Goal: Task Accomplishment & Management: Use online tool/utility

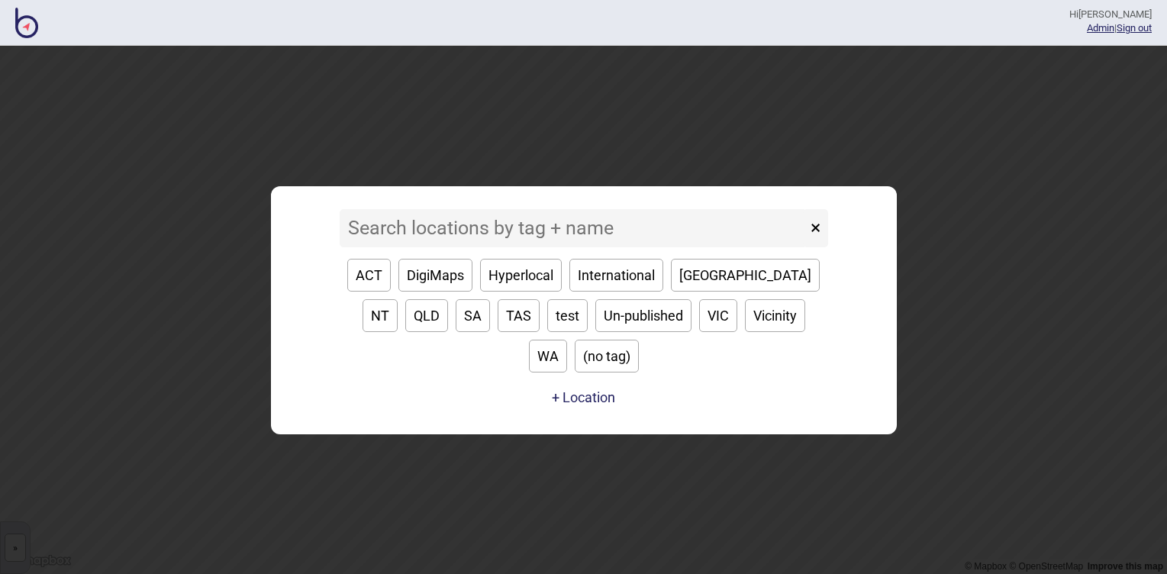
click at [503, 247] on input at bounding box center [573, 228] width 467 height 38
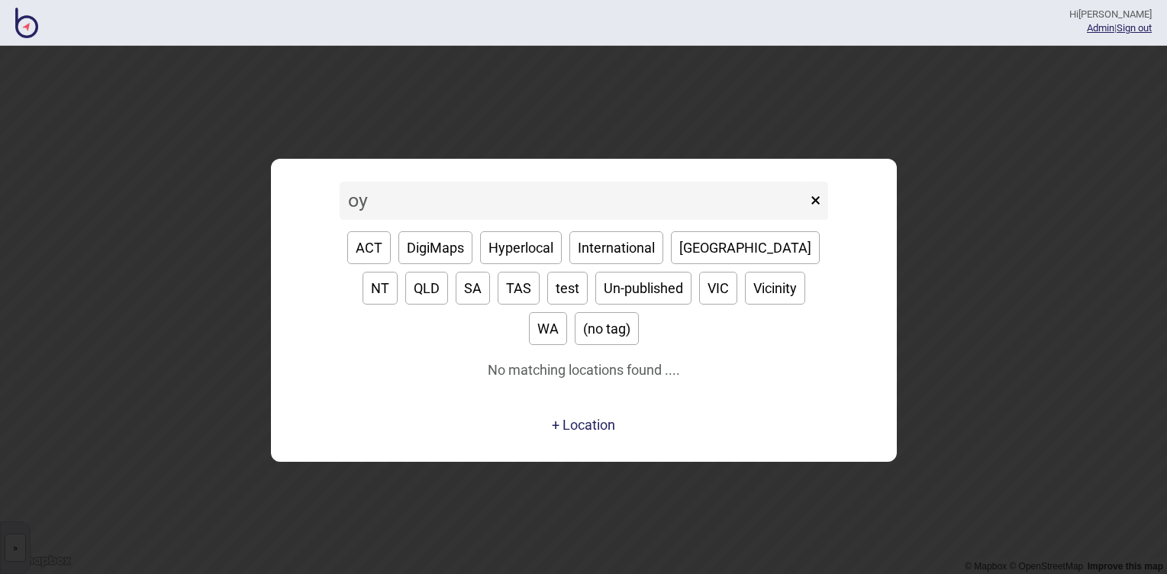
type input "o"
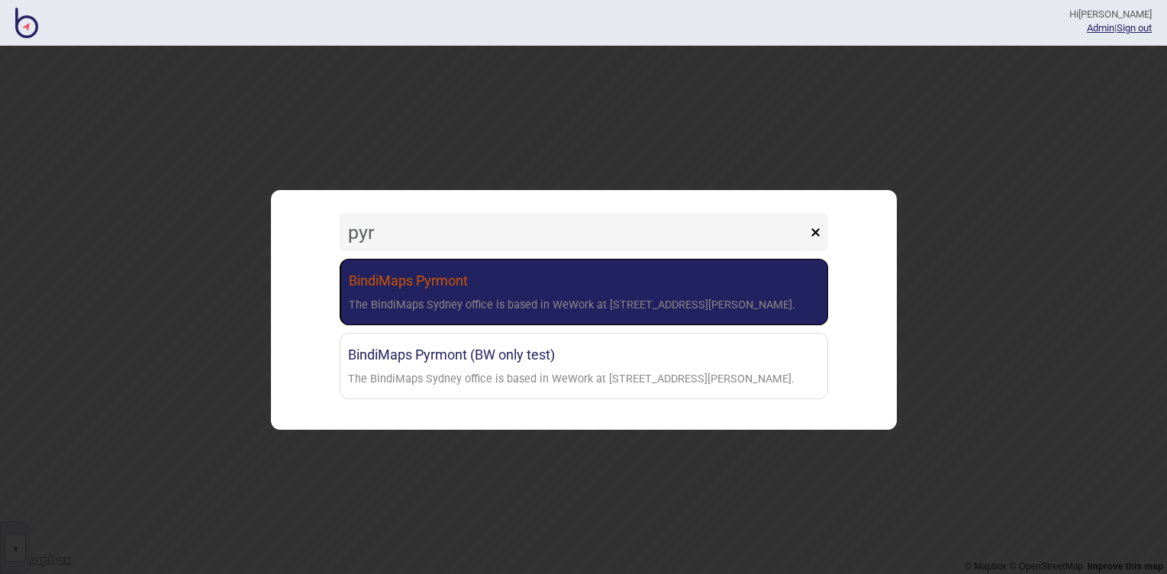
type input "pyr"
click at [526, 285] on link "BindiMaps Pyrmont The BindiMaps Sydney office is based in WeWork at [STREET_ADD…" at bounding box center [584, 292] width 488 height 66
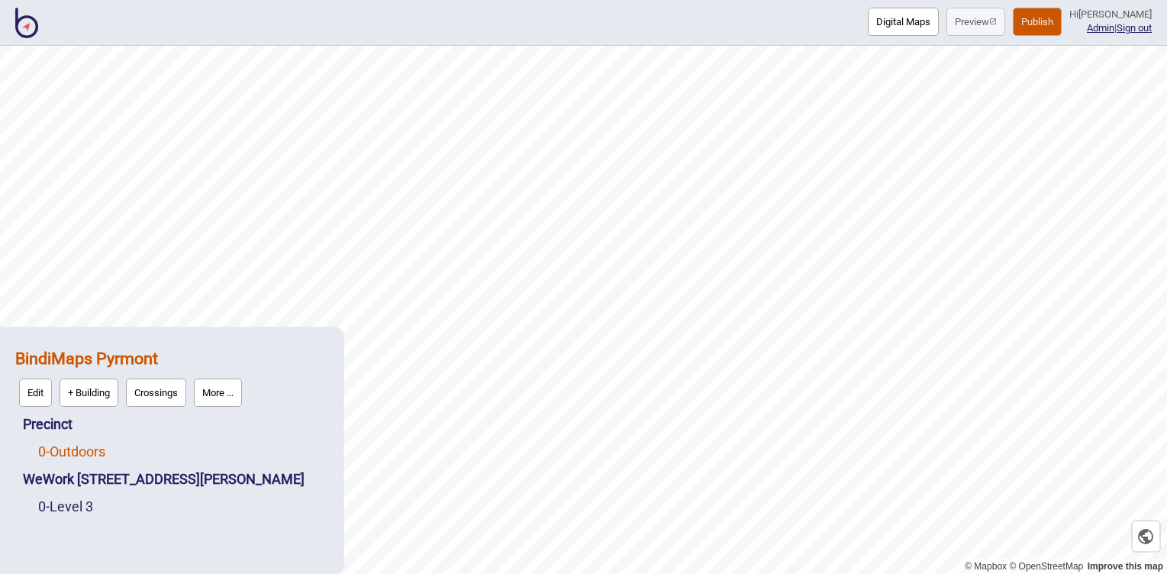
click at [86, 453] on link "0 - Outdoors" at bounding box center [71, 451] width 67 height 16
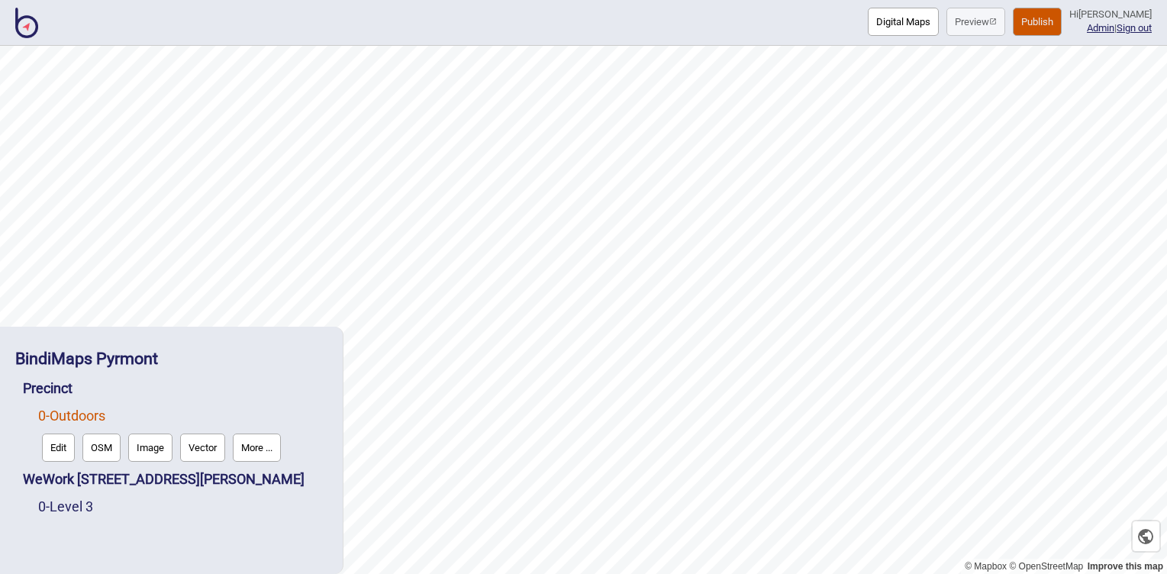
click at [63, 450] on button "Edit" at bounding box center [58, 447] width 33 height 28
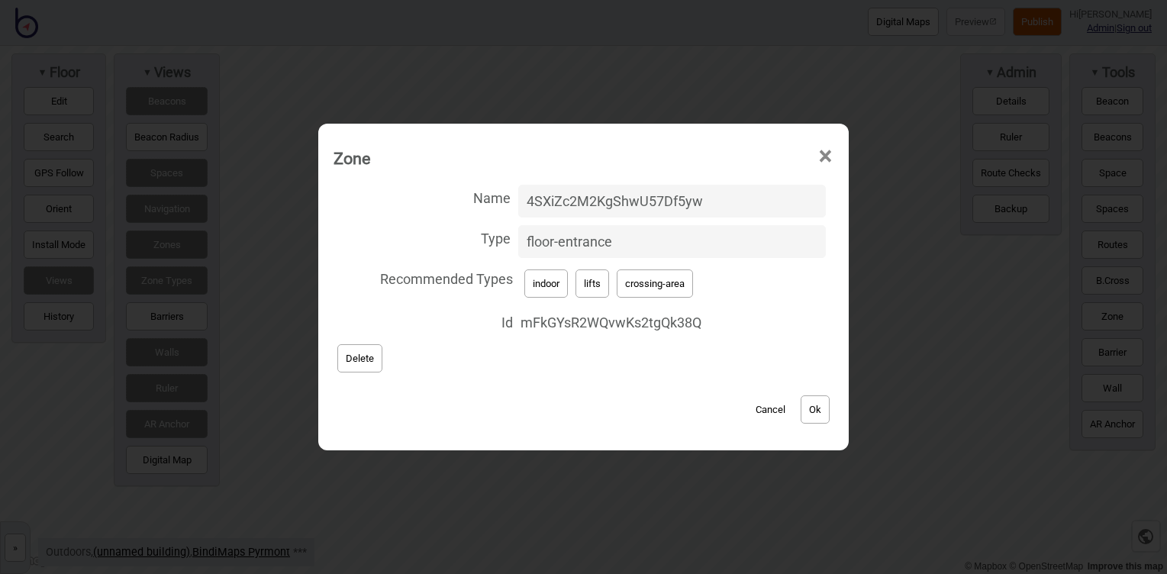
click at [767, 401] on button "Cancel" at bounding box center [770, 409] width 45 height 28
click at [759, 408] on button "Cancel" at bounding box center [770, 409] width 45 height 28
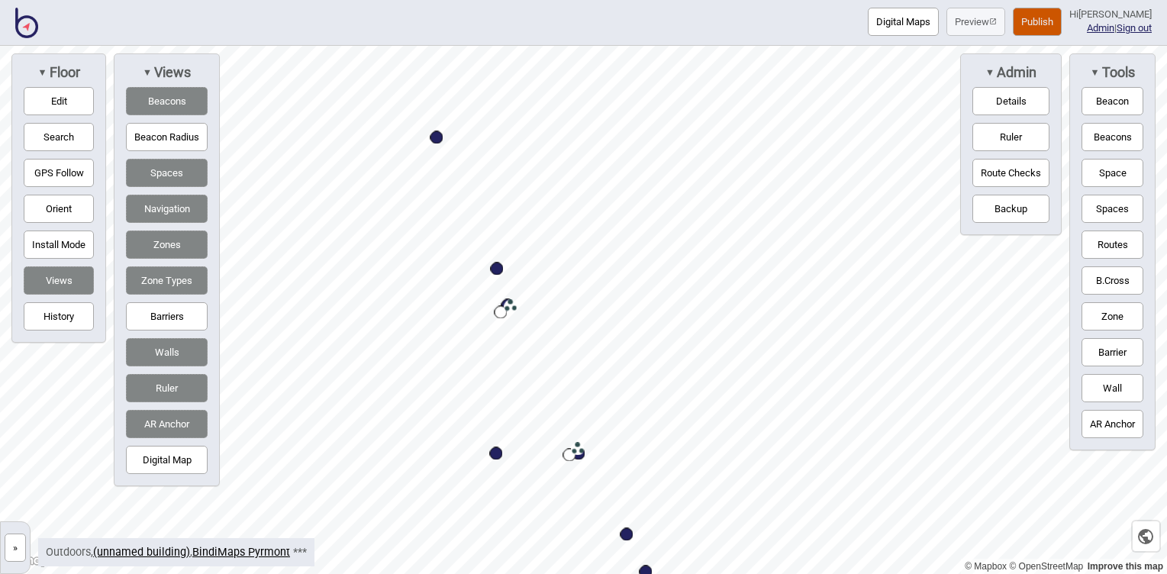
click at [13, 553] on button "»" at bounding box center [15, 547] width 21 height 28
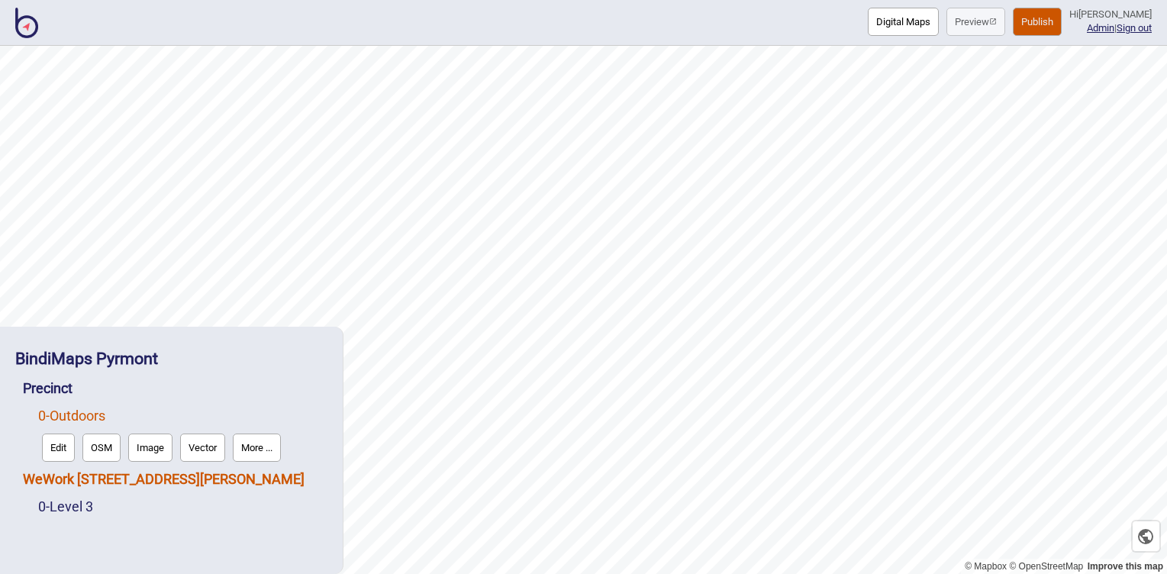
click at [100, 484] on link "WeWork [STREET_ADDRESS][PERSON_NAME]" at bounding box center [164, 479] width 282 height 16
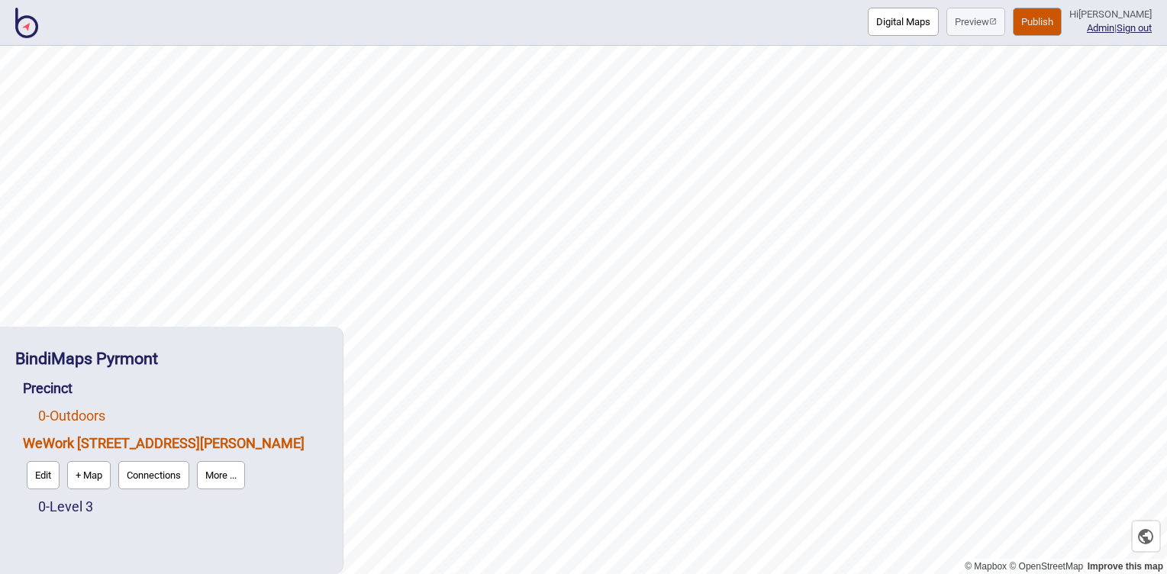
click at [82, 421] on link "0 - Outdoors" at bounding box center [71, 416] width 67 height 16
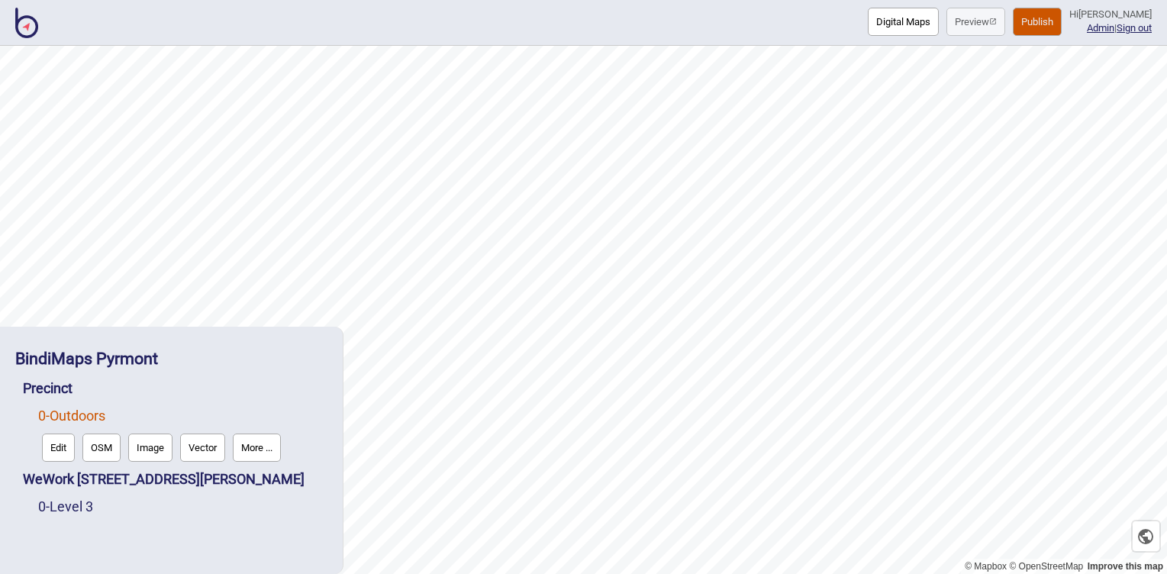
click at [66, 440] on button "Edit" at bounding box center [58, 447] width 33 height 28
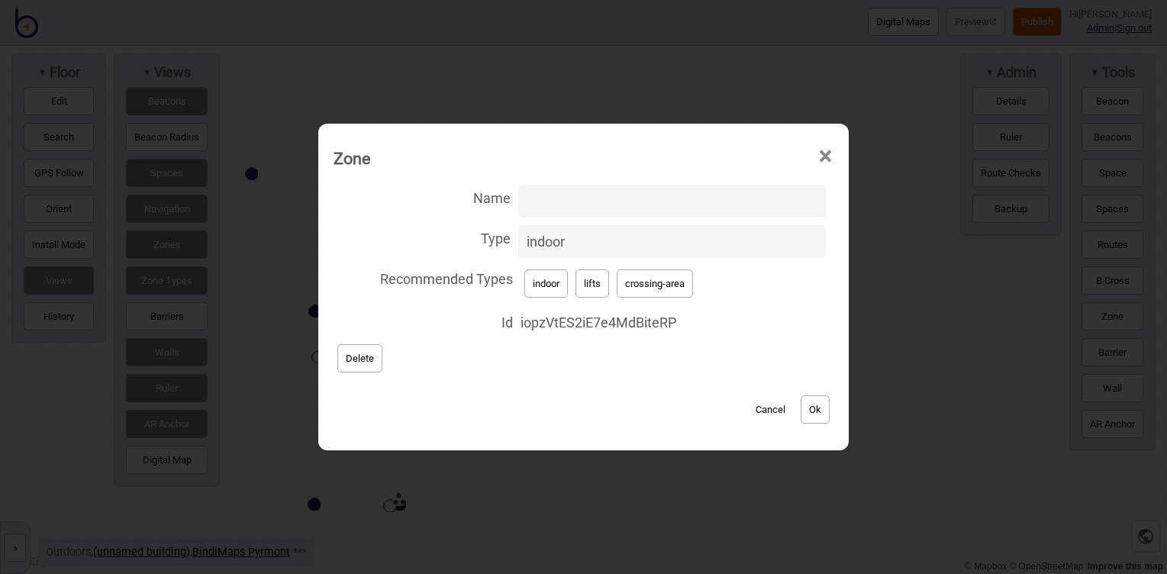
click at [590, 198] on input "Name" at bounding box center [672, 201] width 308 height 33
paste input "vDfVYRdSuSdsKxCm1uSrCs"
type input "vDfVYRdSuSdsKxCm1uSrCs"
click at [814, 414] on button "Ok" at bounding box center [815, 409] width 29 height 28
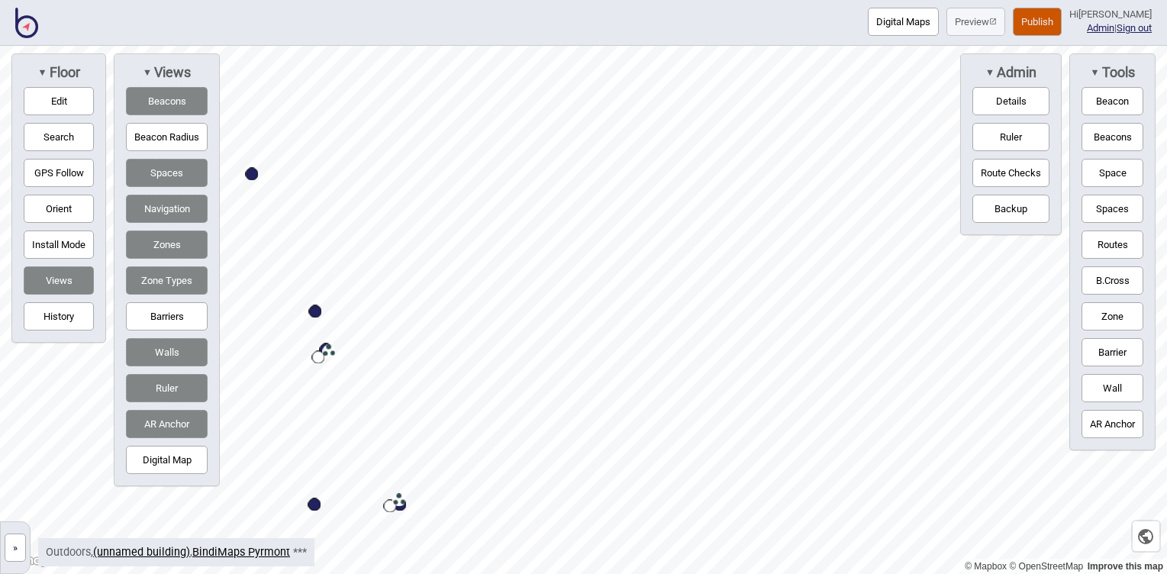
click at [1041, 27] on button "Publish" at bounding box center [1037, 22] width 49 height 28
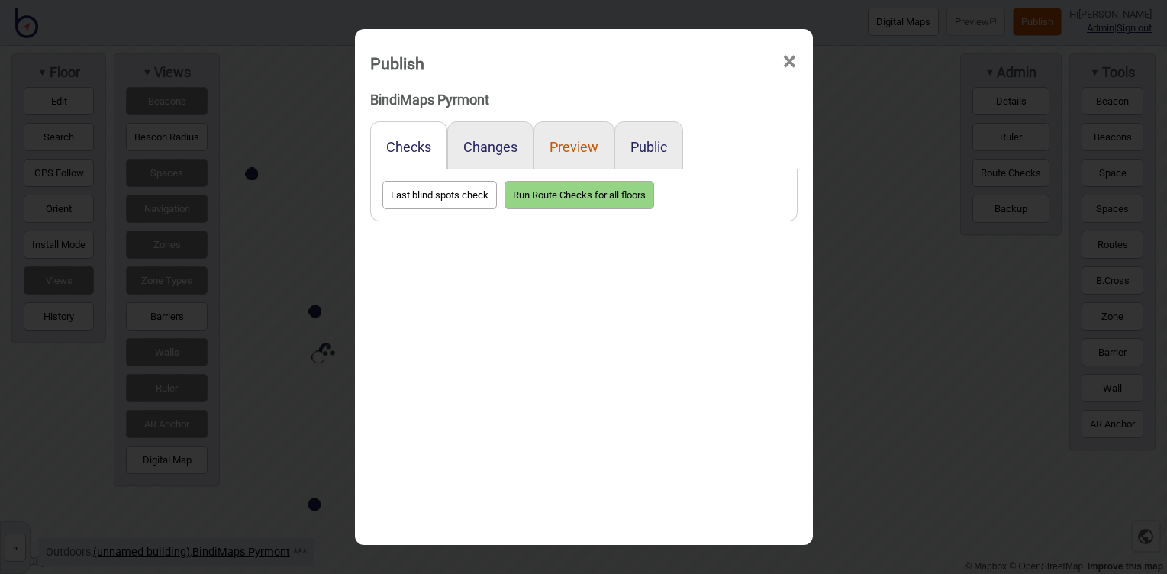
click at [581, 139] on button "Preview" at bounding box center [573, 147] width 49 height 16
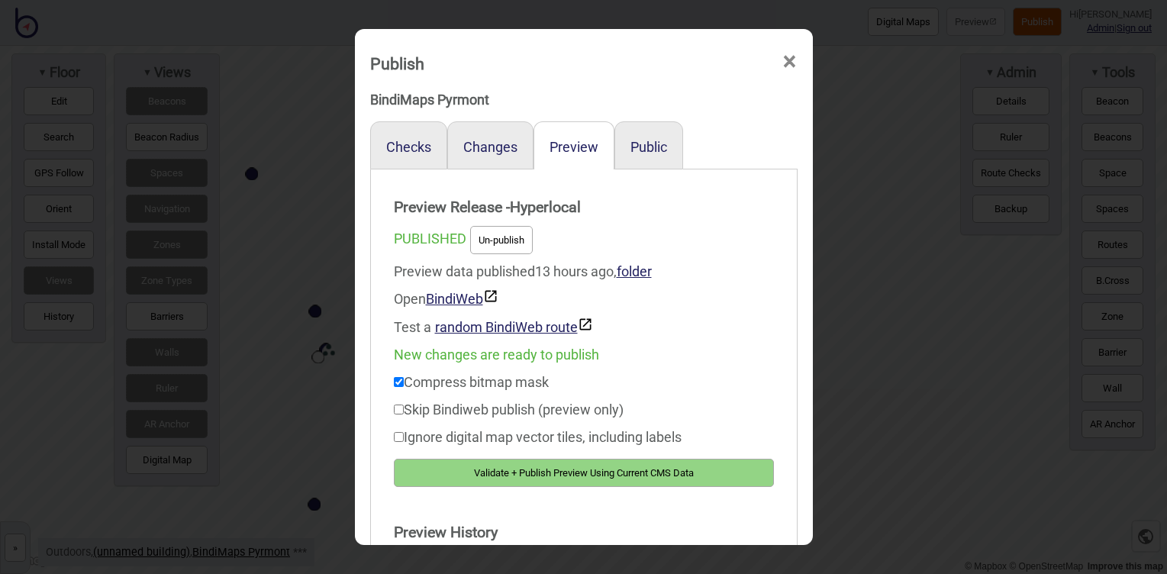
click at [579, 469] on button "Validate + Publish Preview Using Current CMS Data" at bounding box center [584, 473] width 380 height 28
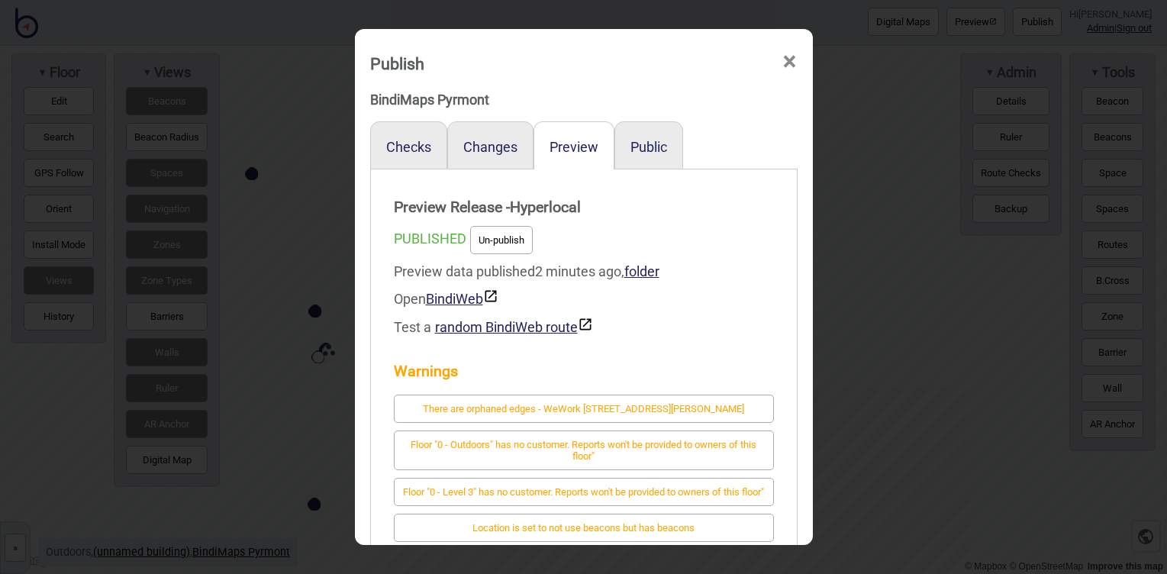
click at [786, 65] on span "×" at bounding box center [789, 62] width 16 height 50
